Goal: Task Accomplishment & Management: Use online tool/utility

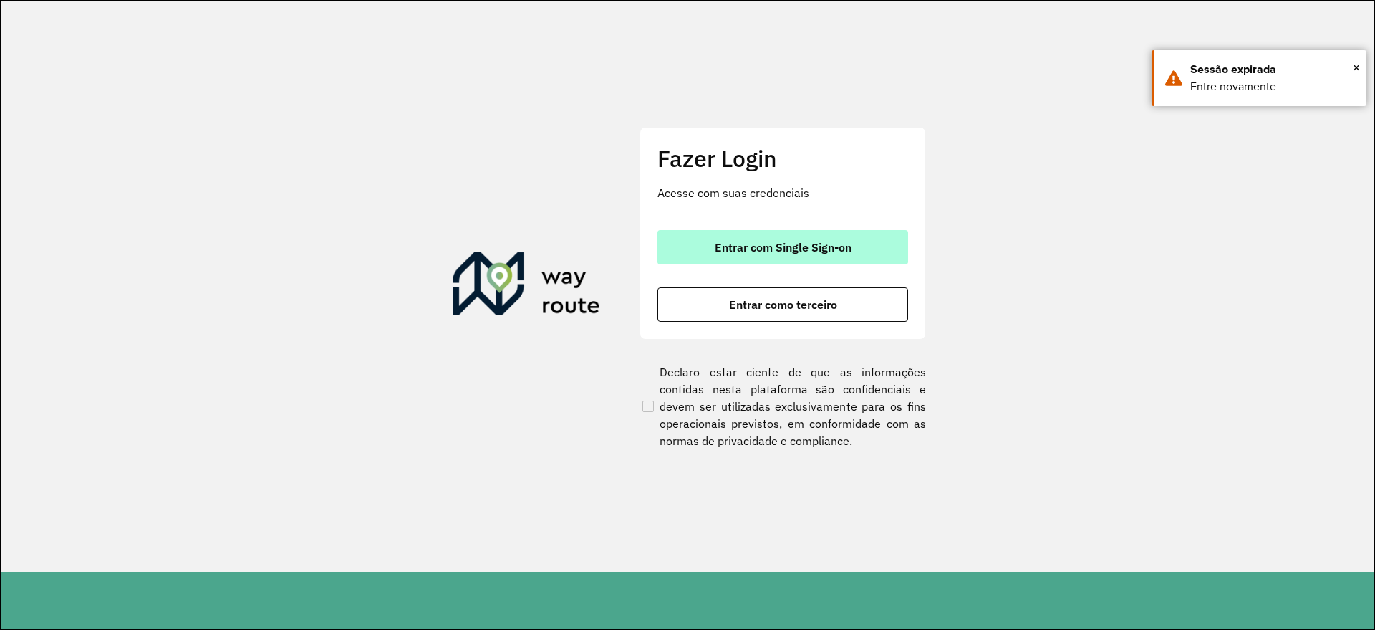
click at [815, 246] on span "Entrar com Single Sign-on" at bounding box center [783, 246] width 137 height 11
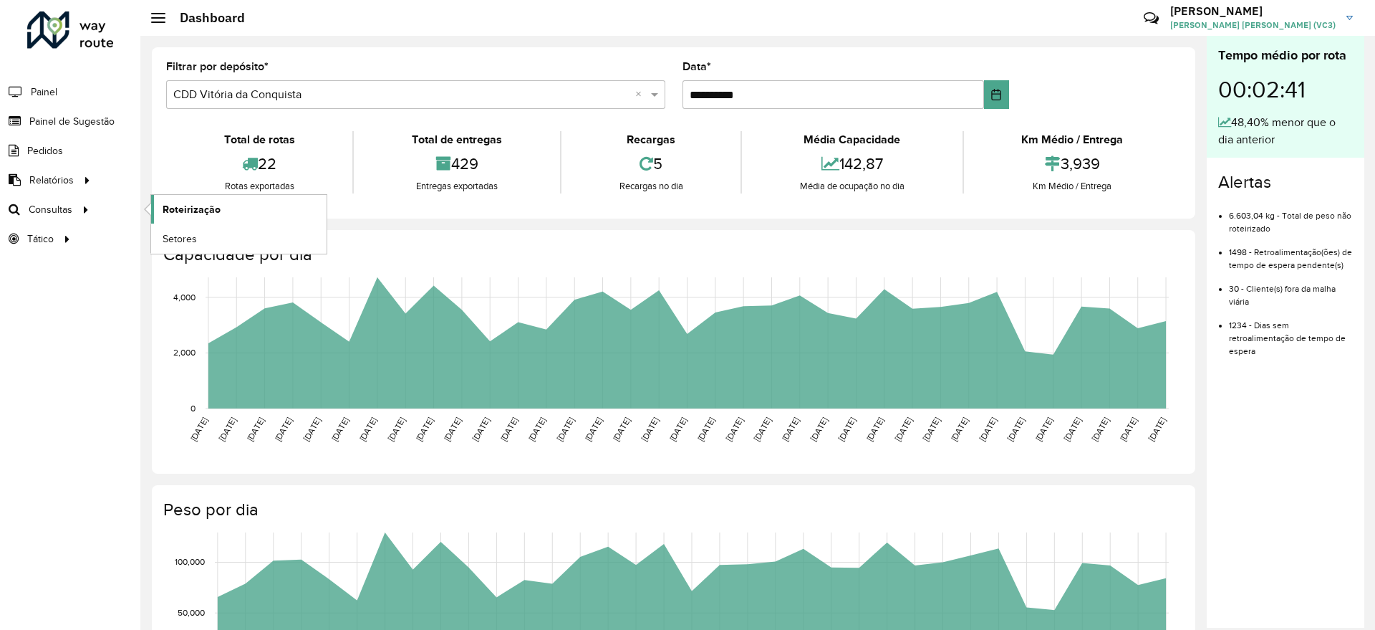
click at [173, 207] on span "Roteirização" at bounding box center [192, 209] width 58 height 15
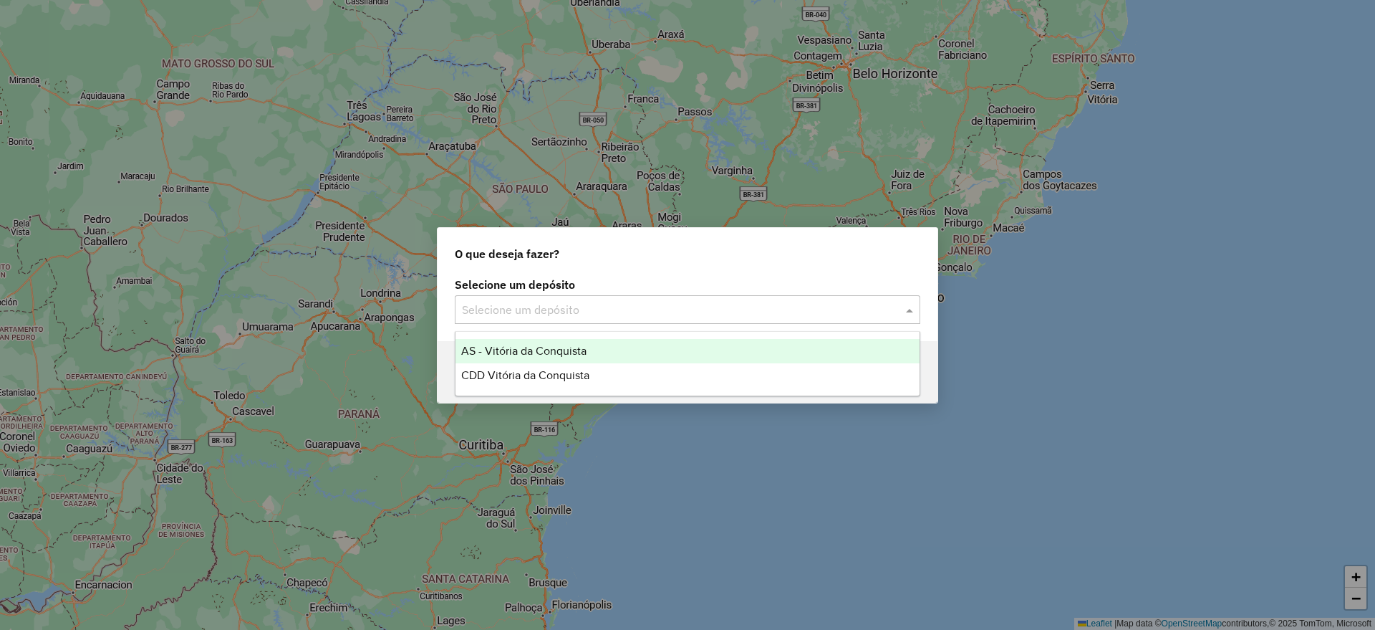
click at [907, 313] on span at bounding box center [912, 309] width 18 height 17
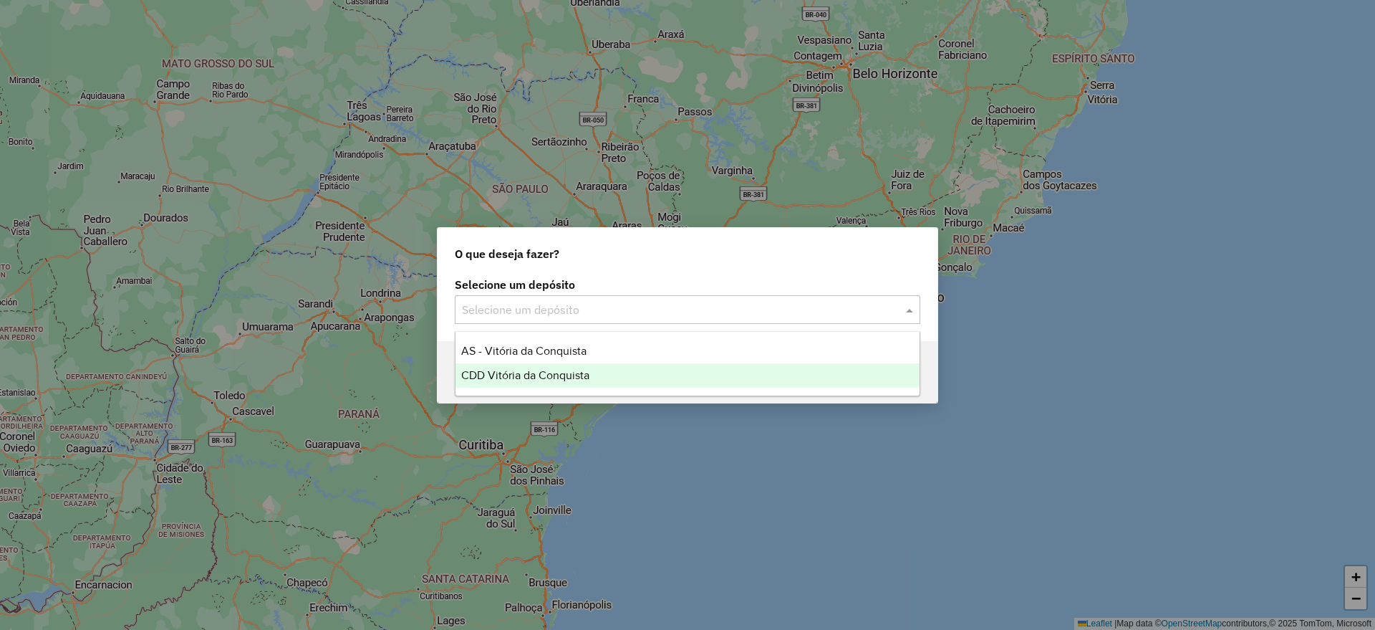
click at [585, 373] on span "CDD Vitória da Conquista" at bounding box center [525, 375] width 128 height 12
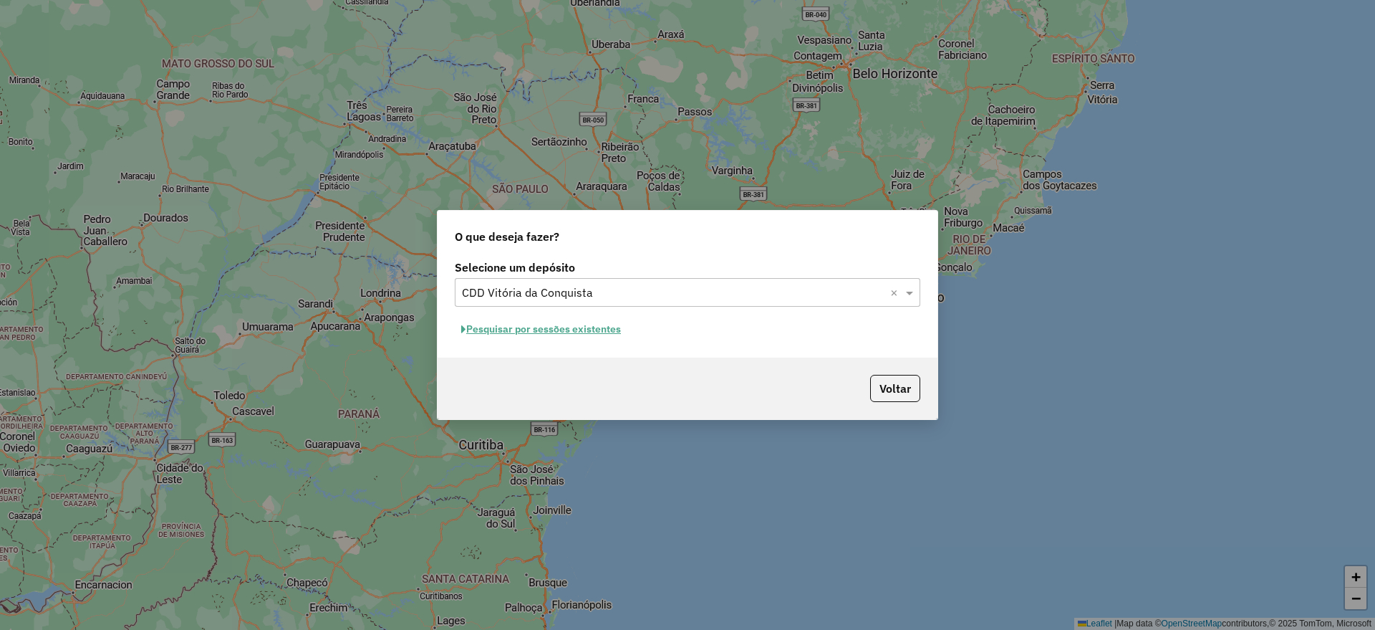
click at [496, 326] on button "Pesquisar por sessões existentes" at bounding box center [541, 329] width 173 height 22
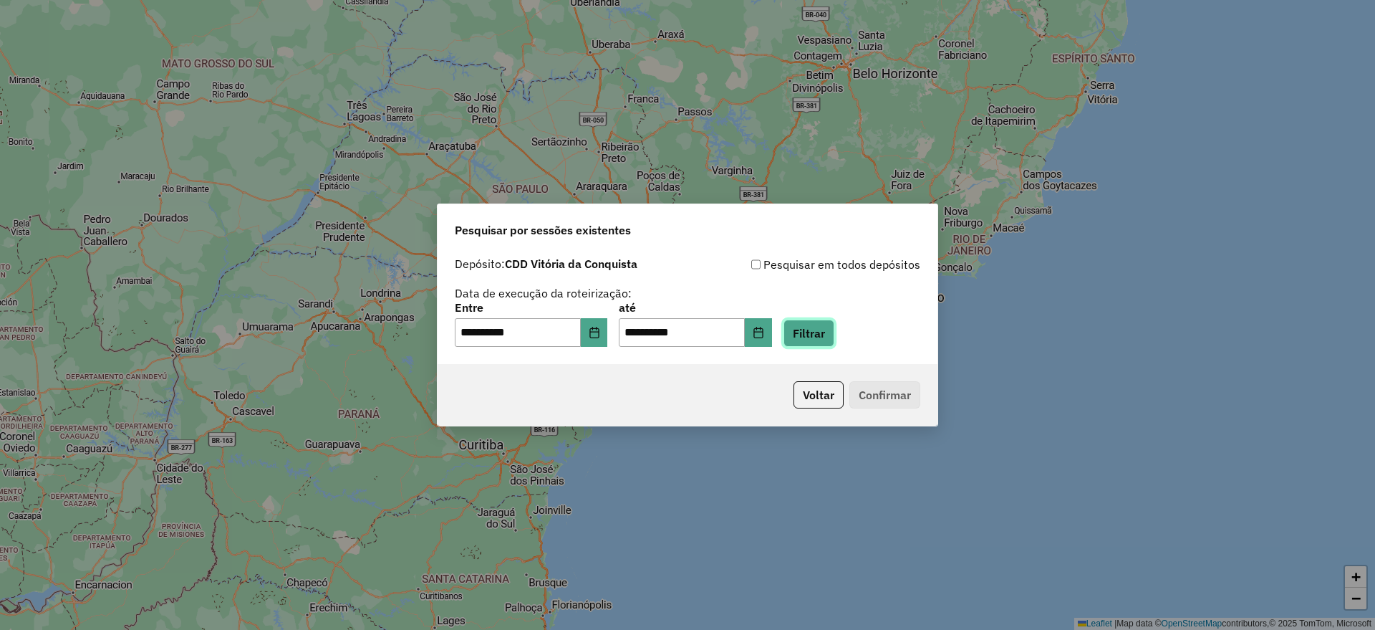
click at [820, 341] on button "Filtrar" at bounding box center [809, 333] width 51 height 27
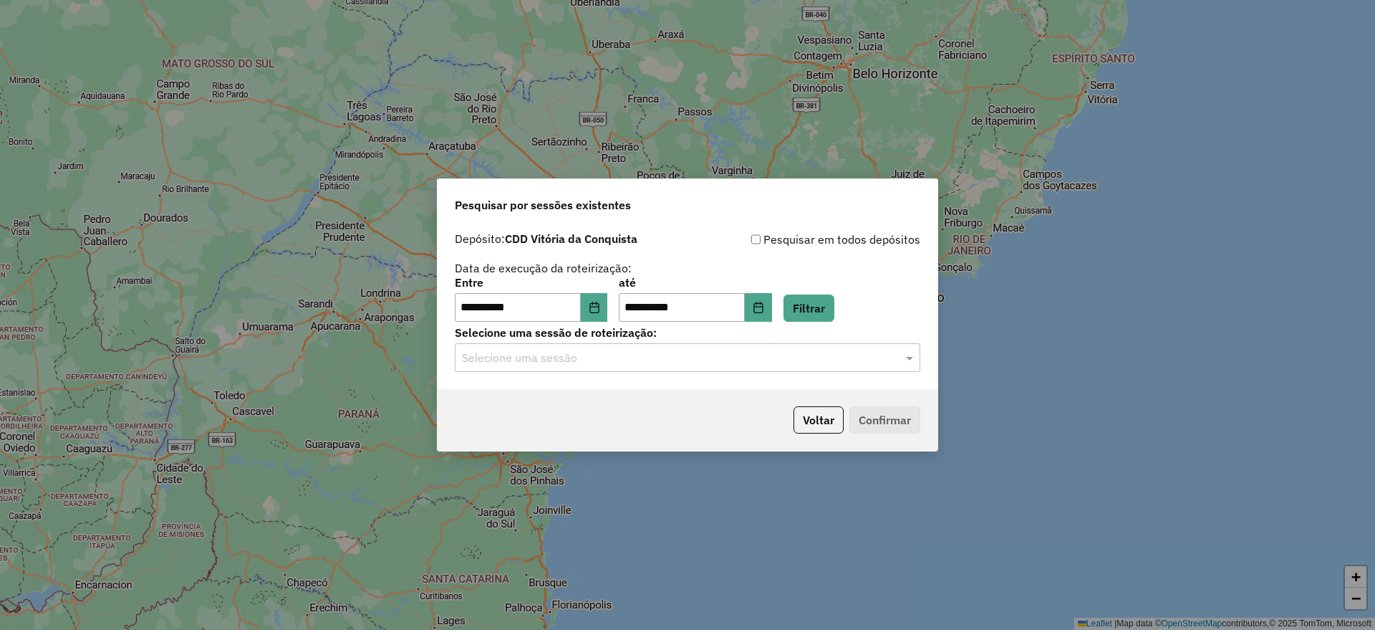
click at [761, 369] on div "Selecione uma sessão" at bounding box center [688, 357] width 466 height 29
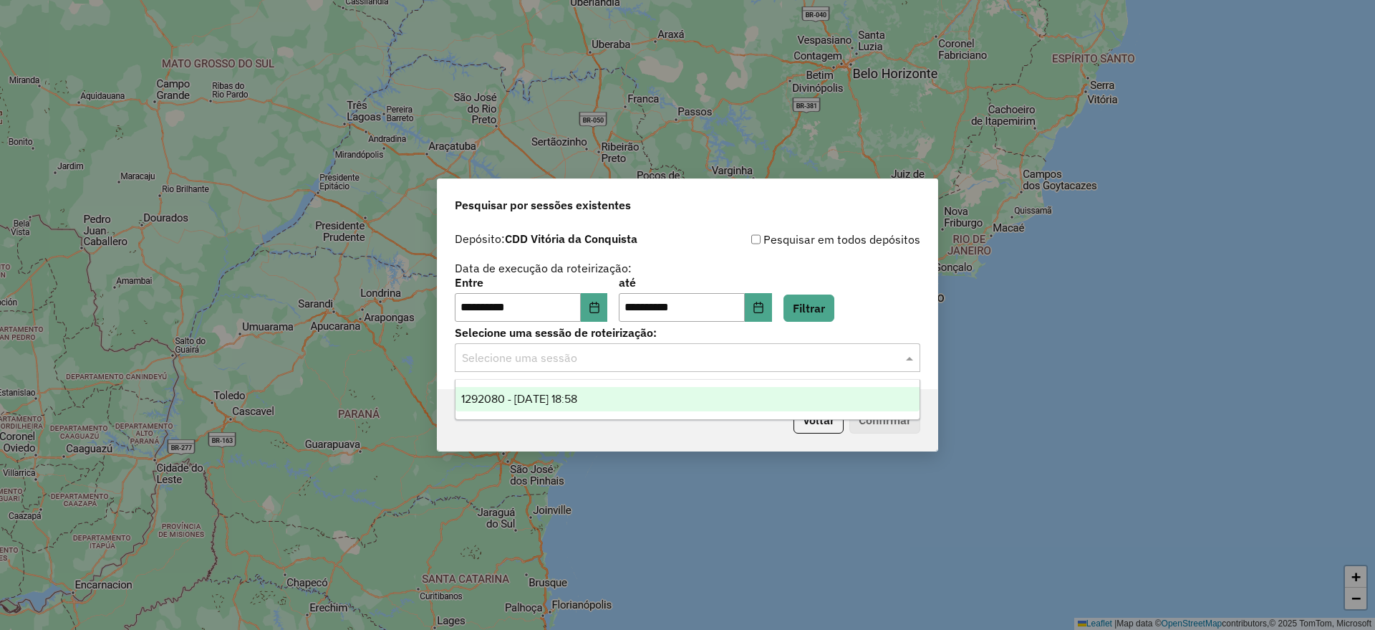
click at [668, 397] on div "1292080 - 10/10/2025 18:58" at bounding box center [688, 399] width 464 height 24
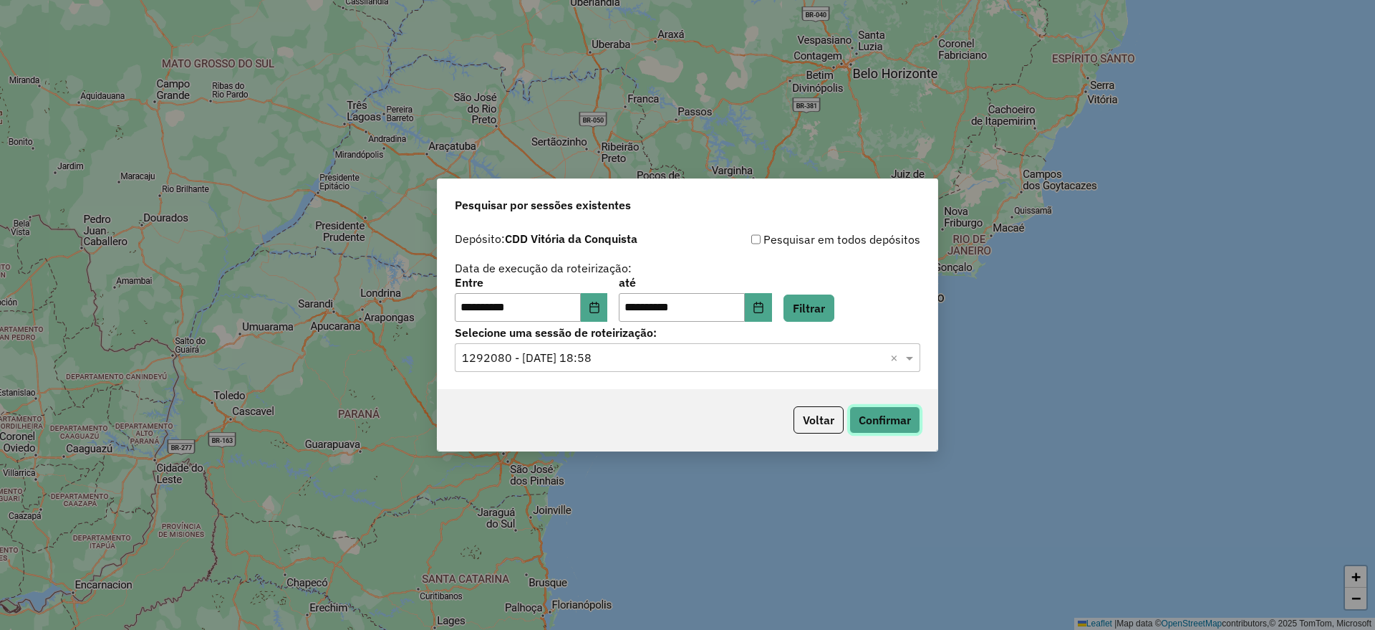
click at [884, 432] on button "Confirmar" at bounding box center [885, 419] width 71 height 27
click at [826, 428] on button "Voltar" at bounding box center [819, 419] width 50 height 27
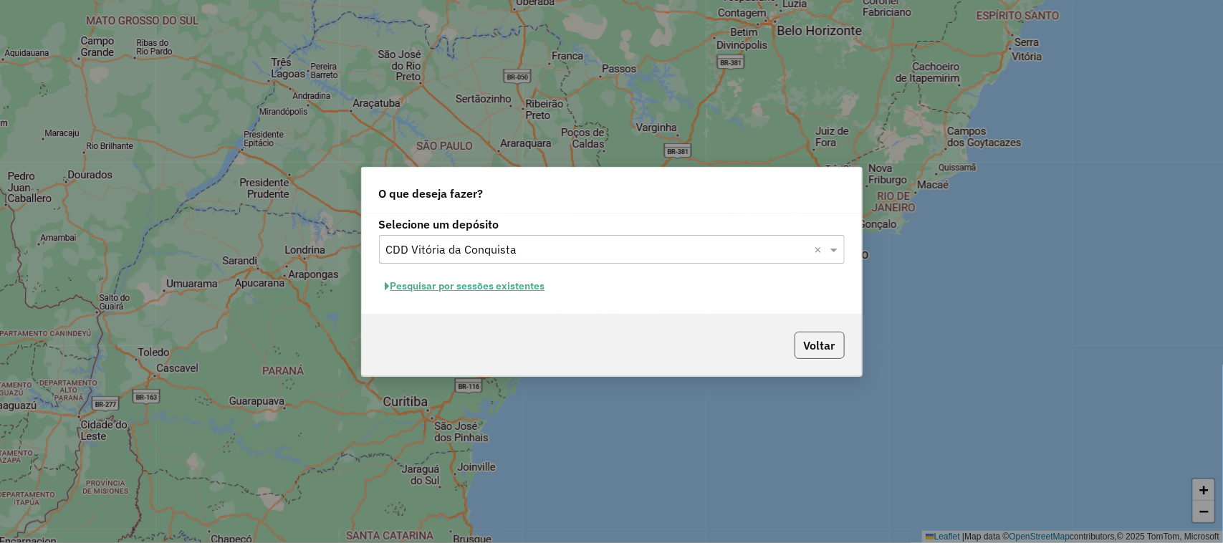
click at [813, 346] on button "Voltar" at bounding box center [819, 345] width 50 height 27
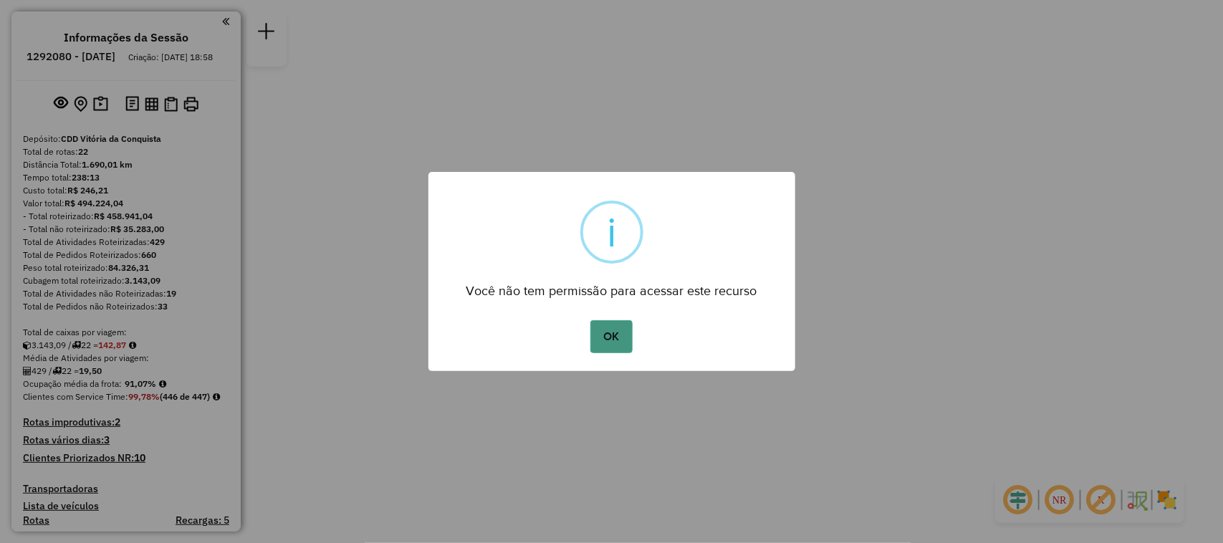
click at [606, 348] on button "OK" at bounding box center [611, 336] width 42 height 33
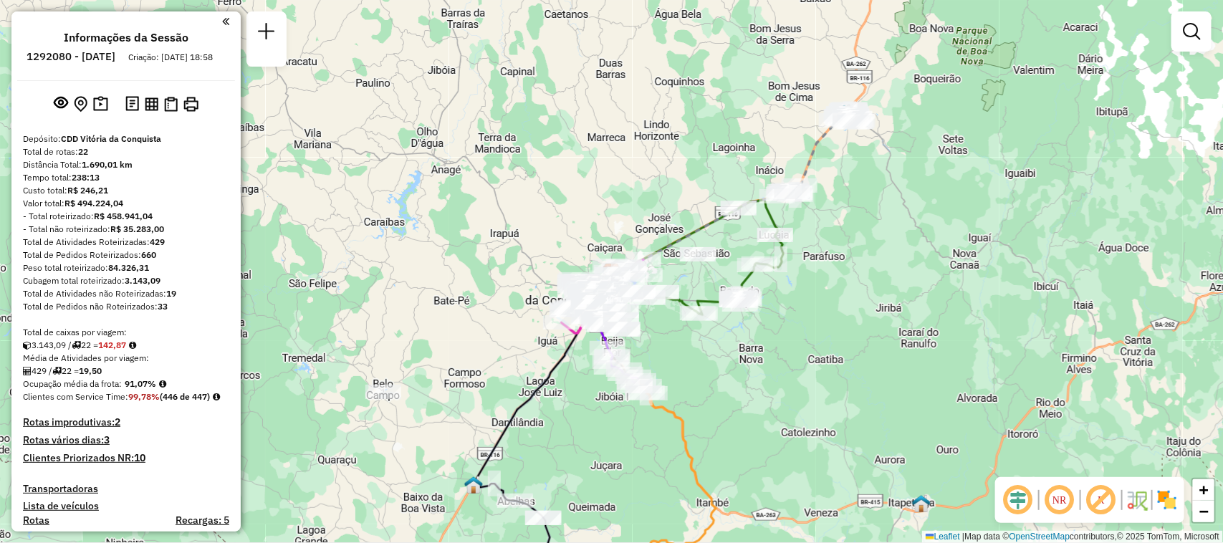
click at [1188, 398] on div "Janela de atendimento Grade de atendimento Capacidade Transportadoras Veículos …" at bounding box center [611, 271] width 1223 height 543
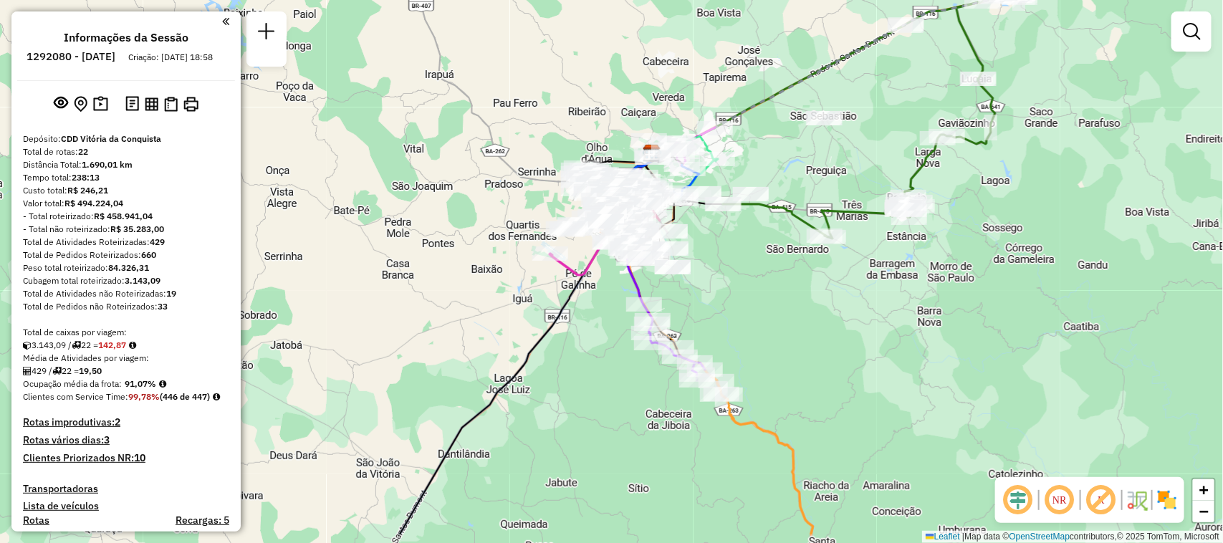
drag, startPoint x: 719, startPoint y: 387, endPoint x: 736, endPoint y: 324, distance: 65.3
click at [736, 324] on div "Janela de atendimento Grade de atendimento Capacidade Transportadoras Veículos …" at bounding box center [611, 271] width 1223 height 543
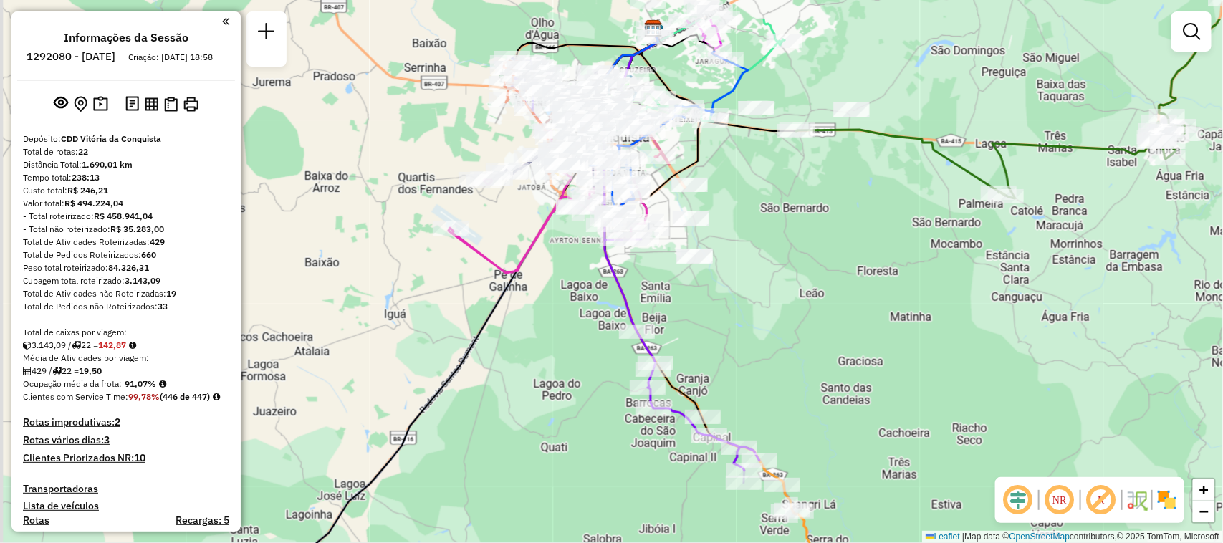
drag, startPoint x: 698, startPoint y: 236, endPoint x: 799, endPoint y: 309, distance: 123.7
click at [796, 309] on div "Janela de atendimento Grade de atendimento Capacidade Transportadoras Veículos …" at bounding box center [611, 271] width 1223 height 543
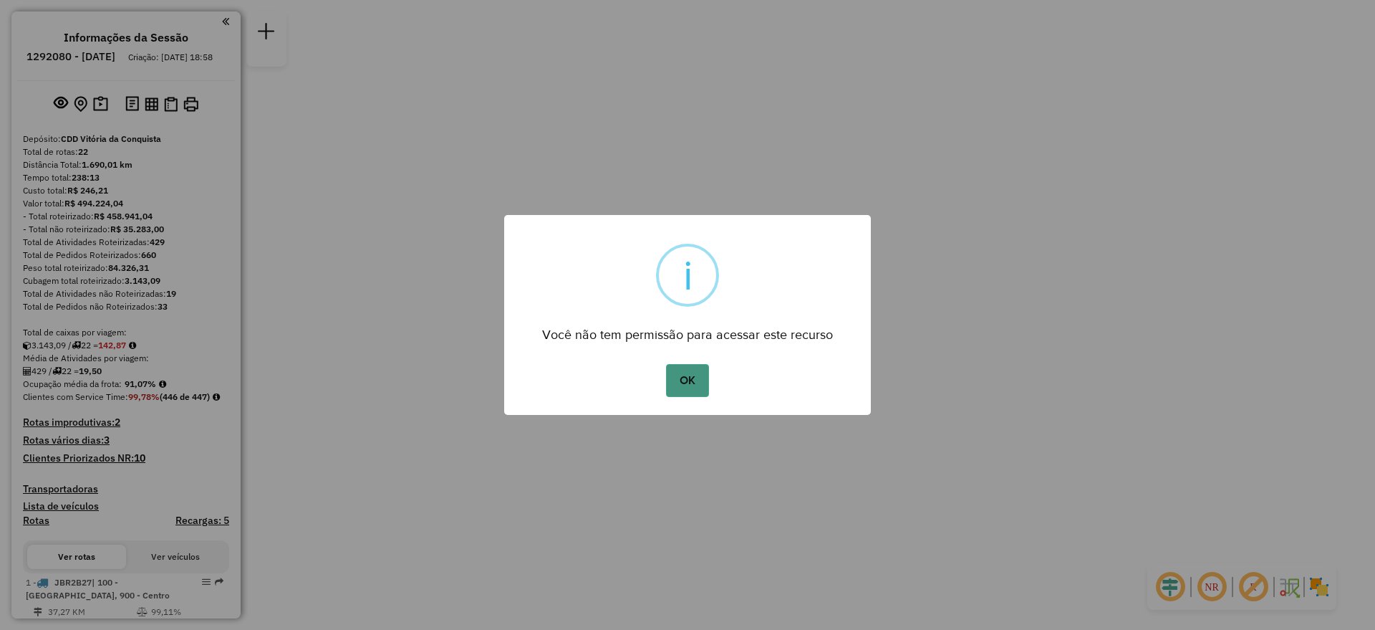
click at [693, 386] on button "OK" at bounding box center [687, 380] width 42 height 33
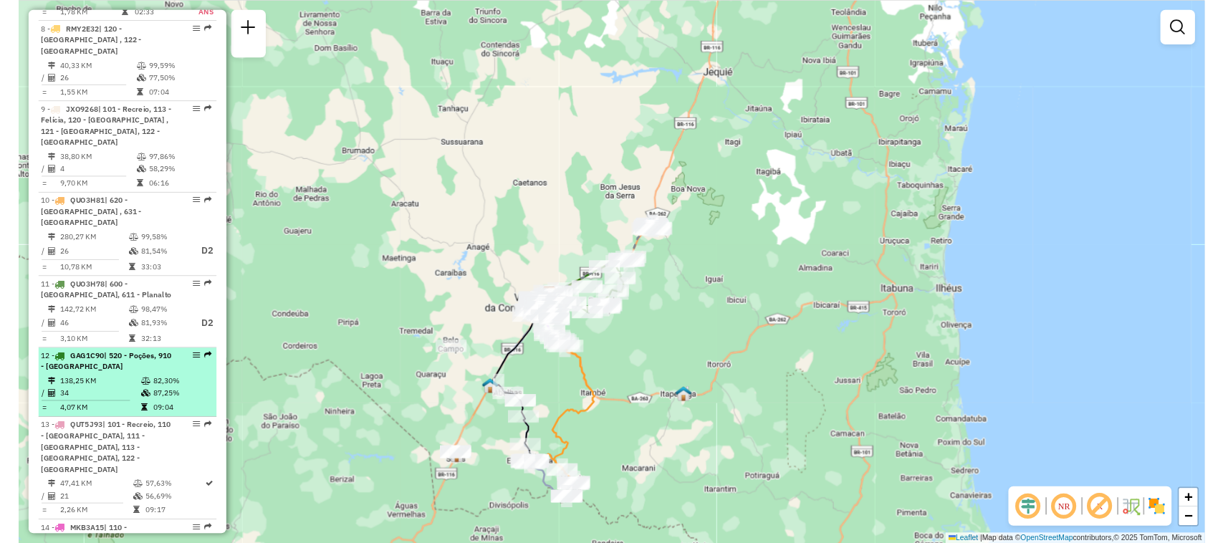
scroll to position [1164, 0]
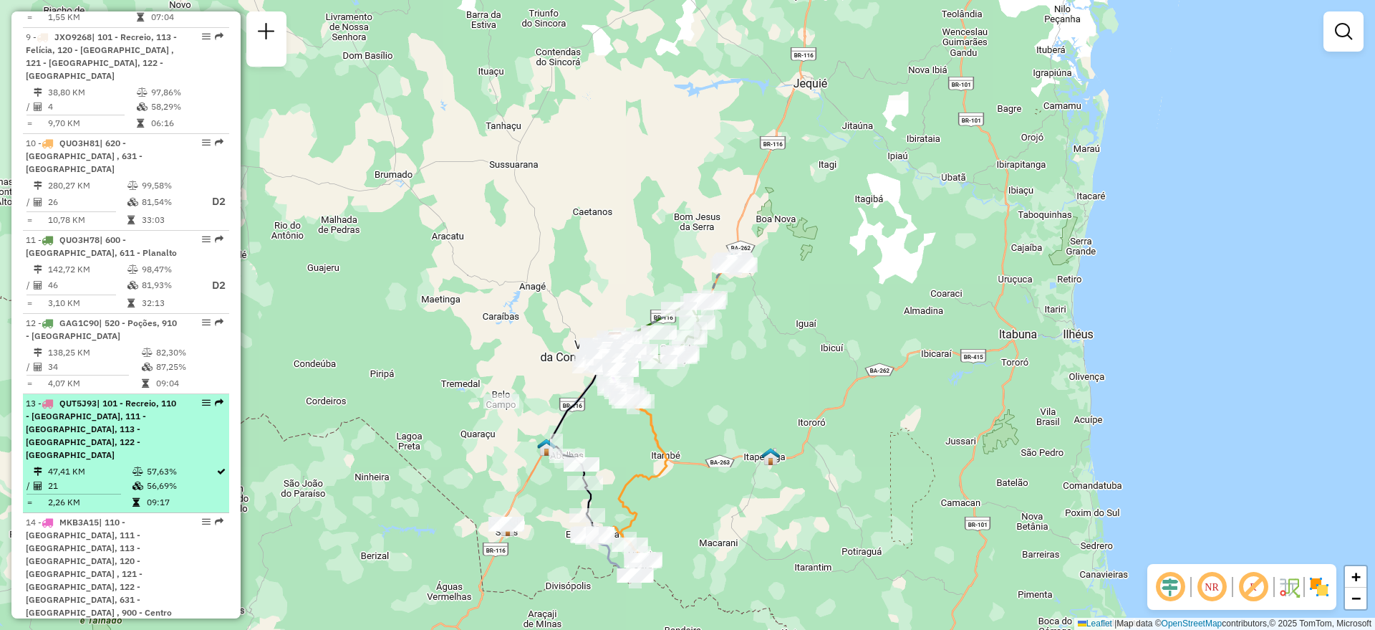
click at [203, 402] on em at bounding box center [206, 402] width 9 height 9
select select "**********"
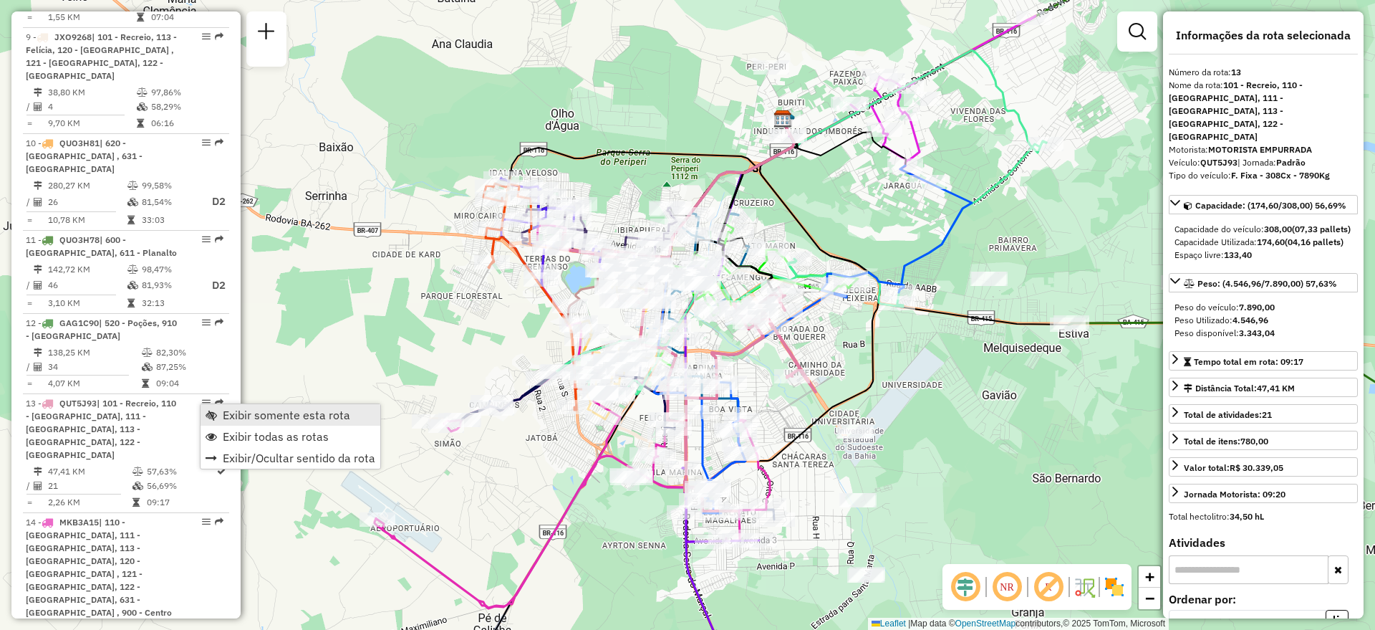
click at [229, 416] on span "Exibir somente esta rota" at bounding box center [287, 414] width 128 height 11
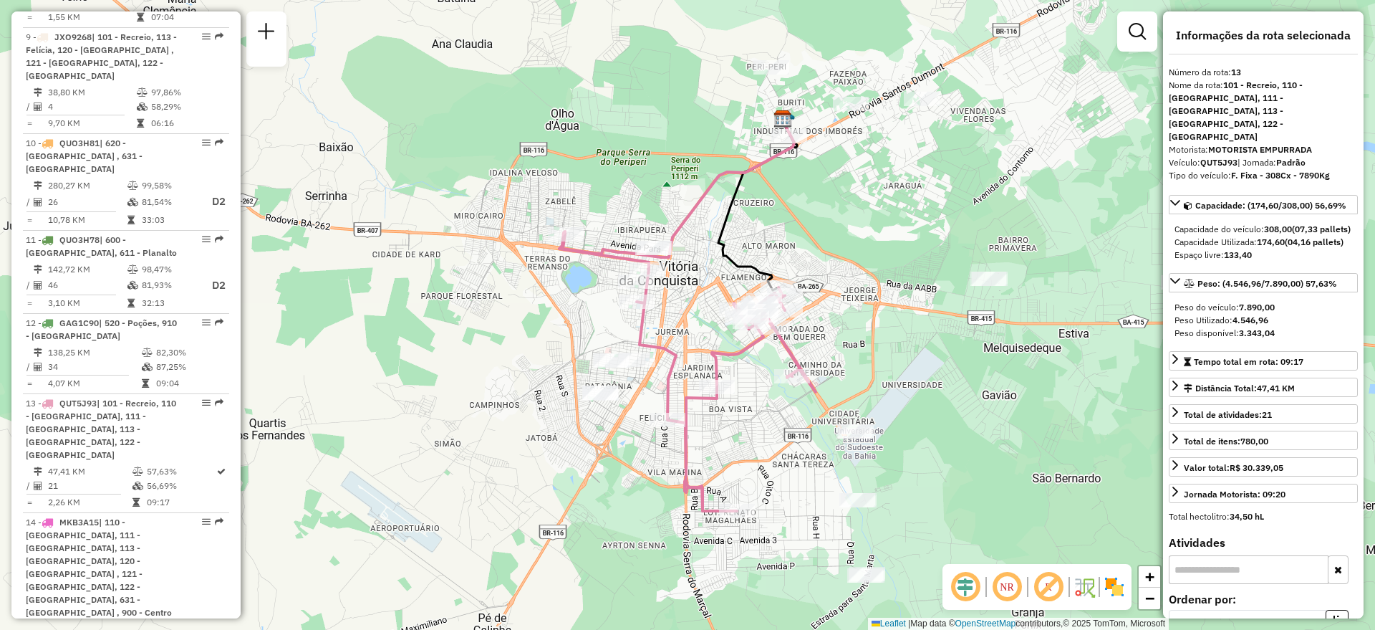
click at [1018, 582] on em at bounding box center [1007, 587] width 34 height 34
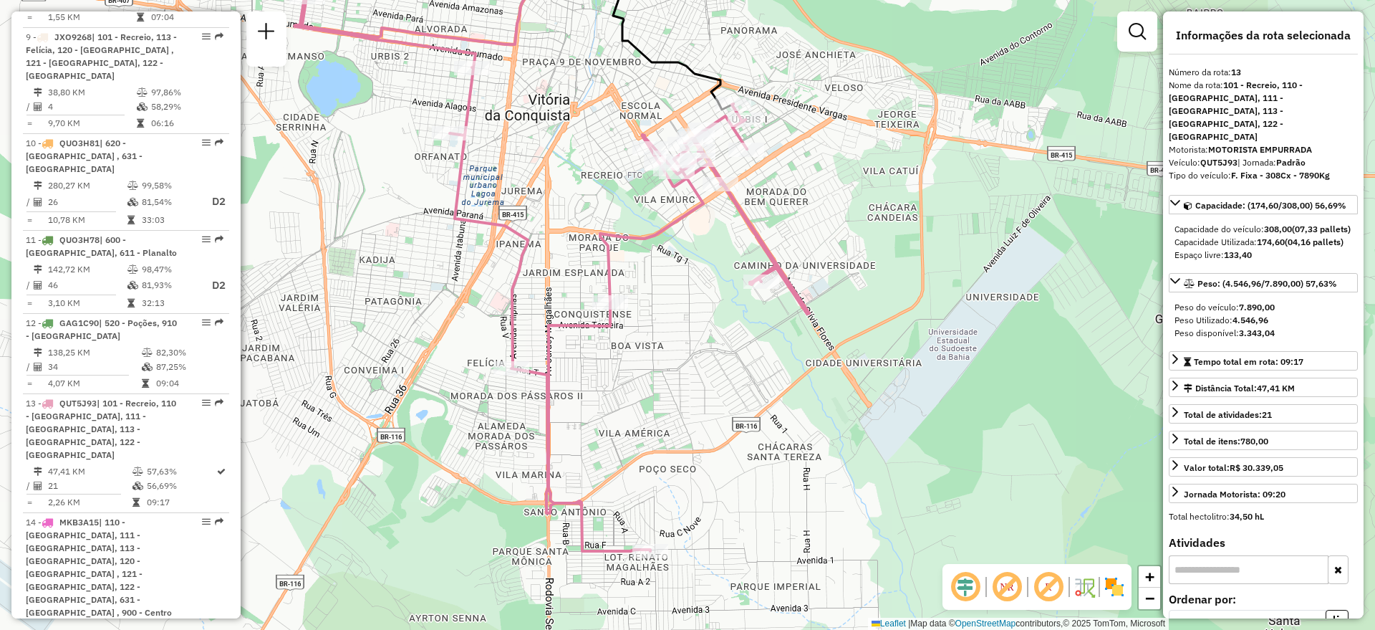
drag, startPoint x: 710, startPoint y: 387, endPoint x: 772, endPoint y: 344, distance: 75.7
click at [772, 344] on div "Janela de atendimento Grade de atendimento Capacidade Transportadoras Veículos …" at bounding box center [687, 315] width 1375 height 630
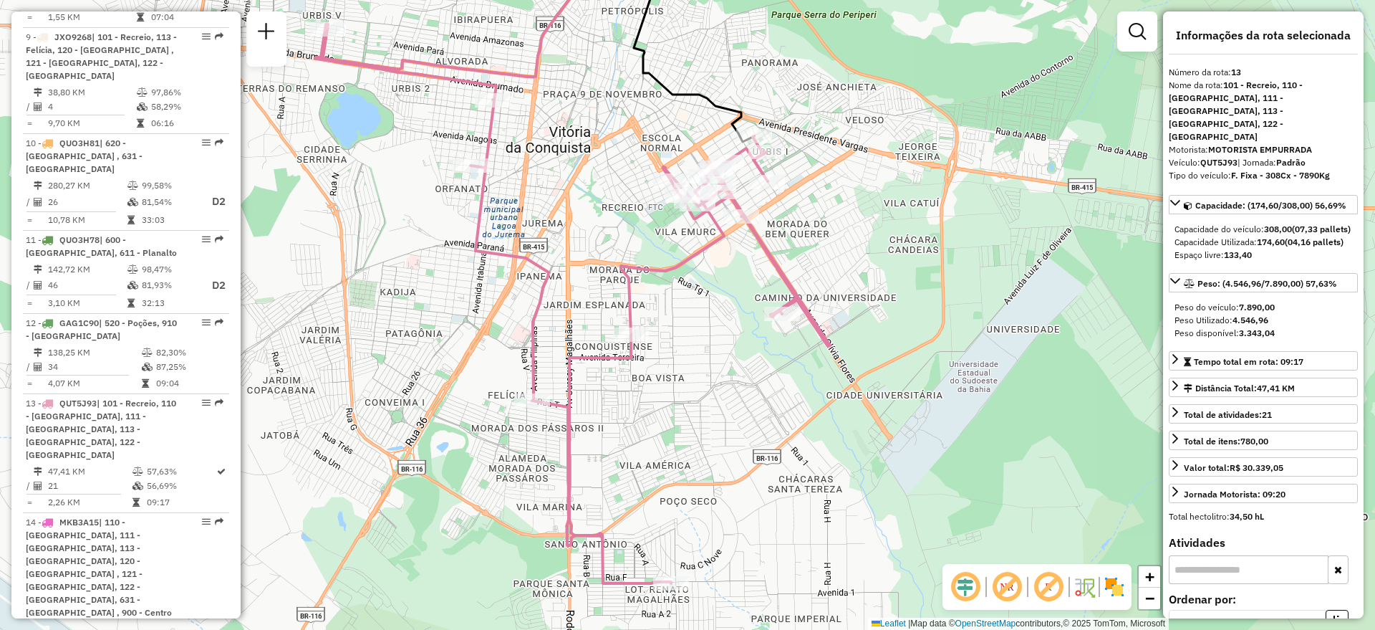
drag, startPoint x: 775, startPoint y: 344, endPoint x: 789, endPoint y: 378, distance: 36.6
click at [789, 378] on div "Janela de atendimento Grade de atendimento Capacidade Transportadoras Veículos …" at bounding box center [687, 315] width 1375 height 630
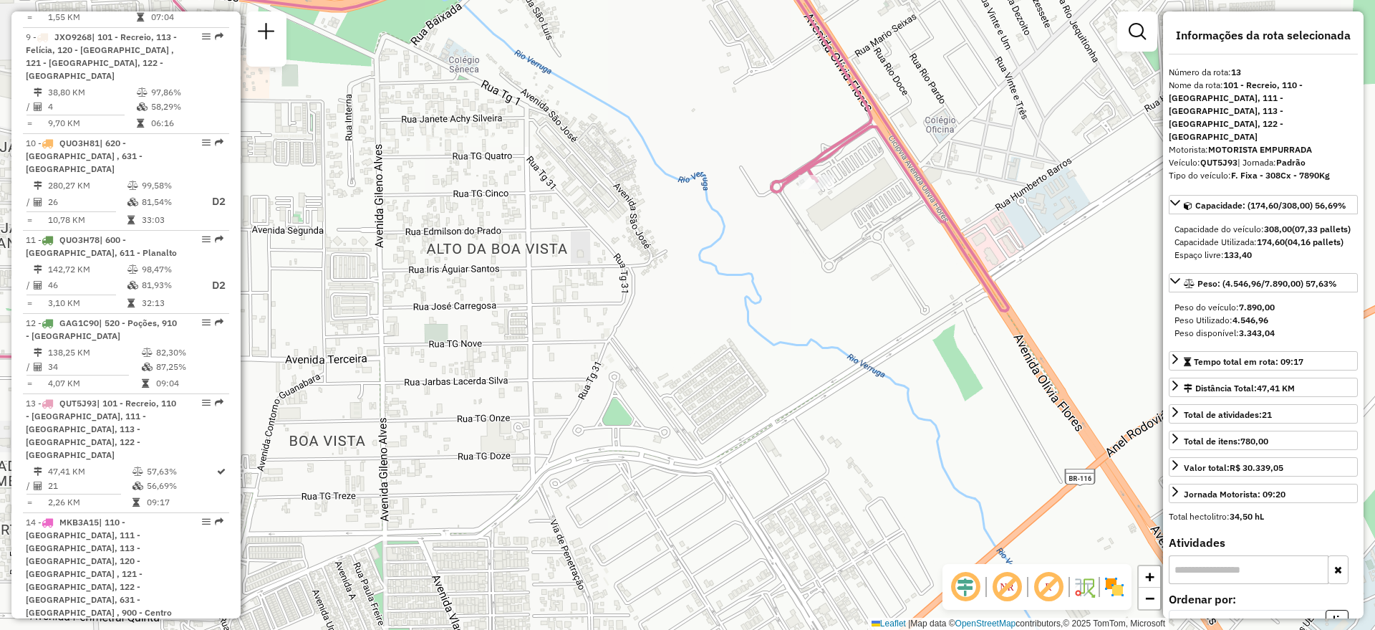
drag, startPoint x: 820, startPoint y: 314, endPoint x: 822, endPoint y: 348, distance: 34.5
click at [822, 348] on div "Janela de atendimento Grade de atendimento Capacidade Transportadoras Veículos …" at bounding box center [687, 315] width 1375 height 630
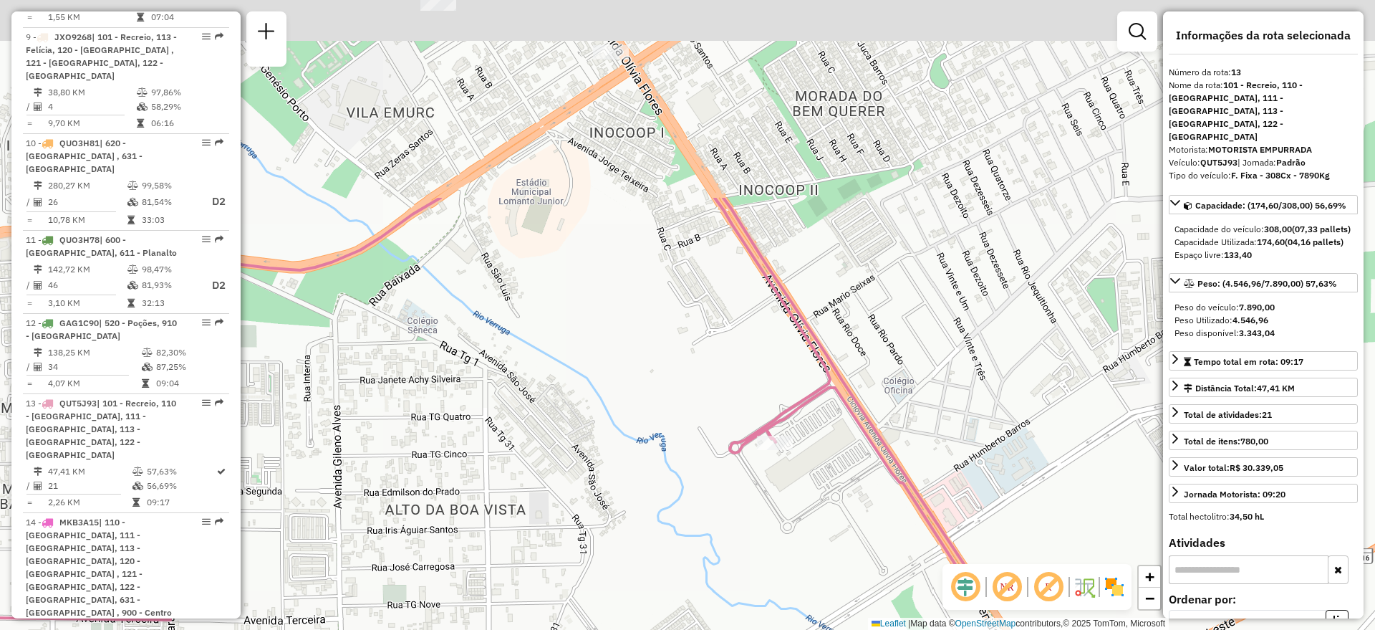
drag, startPoint x: 815, startPoint y: 234, endPoint x: 776, endPoint y: 498, distance: 266.6
click at [773, 501] on div "Janela de atendimento Grade de atendimento Capacidade Transportadoras Veículos …" at bounding box center [687, 315] width 1375 height 630
